Goal: Information Seeking & Learning: Understand process/instructions

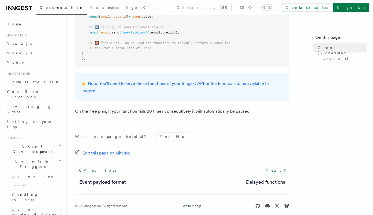
scroll to position [372, 0]
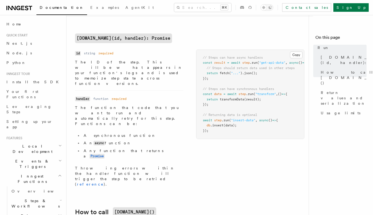
scroll to position [129, 0]
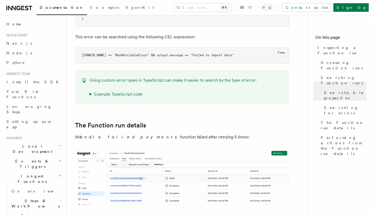
scroll to position [671, 0]
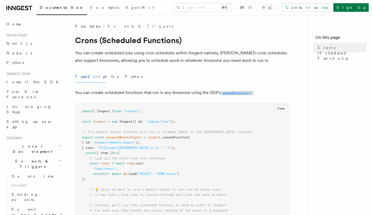
click at [242, 92] on code "createFunction()" at bounding box center [237, 93] width 32 height 5
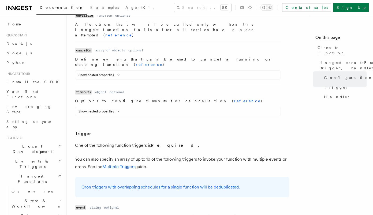
scroll to position [586, 0]
